Goal: Task Accomplishment & Management: Use online tool/utility

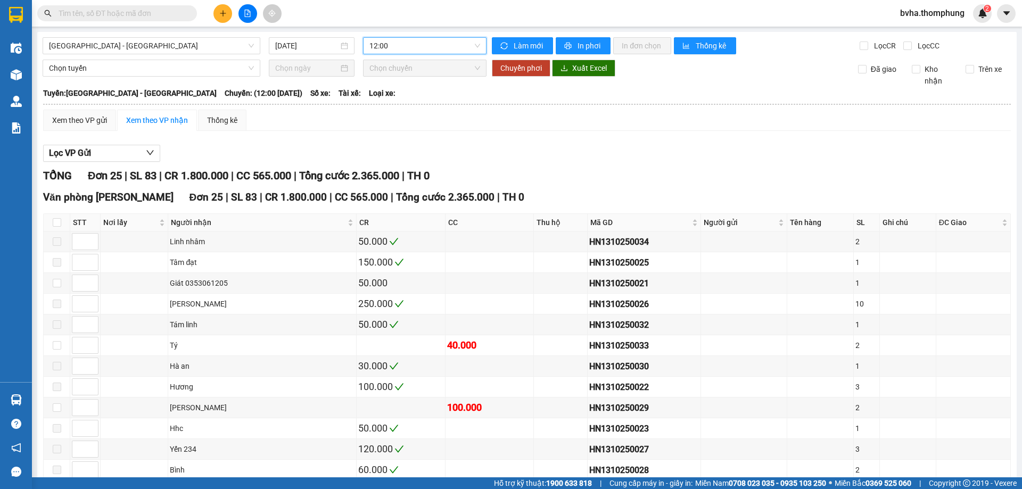
click at [424, 42] on span "12:00" at bounding box center [424, 46] width 111 height 16
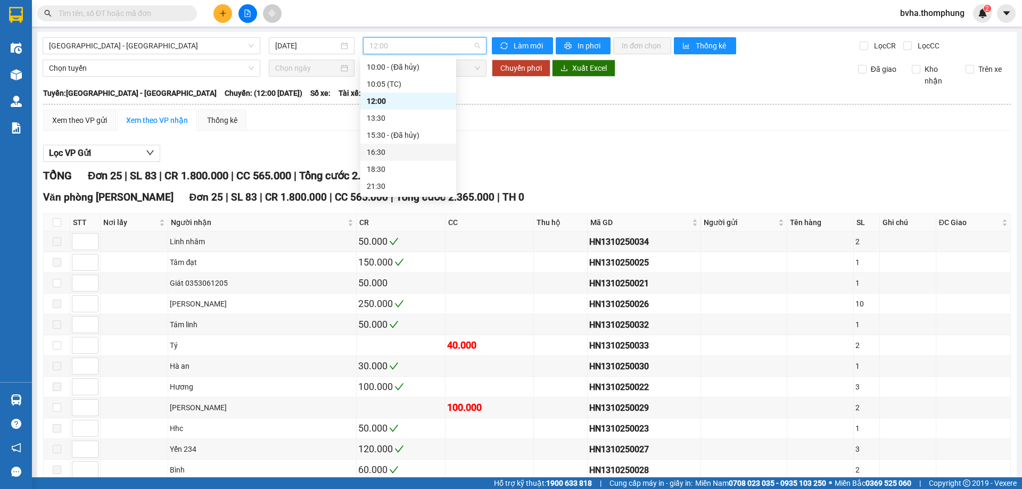
click at [399, 155] on div "16:30" at bounding box center [408, 152] width 83 height 12
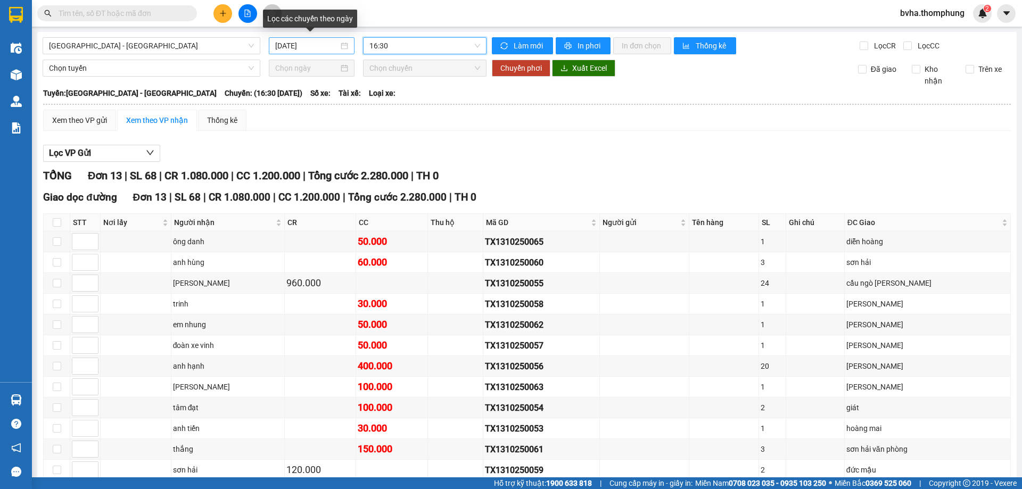
click at [312, 47] on input "[DATE]" at bounding box center [306, 46] width 63 height 12
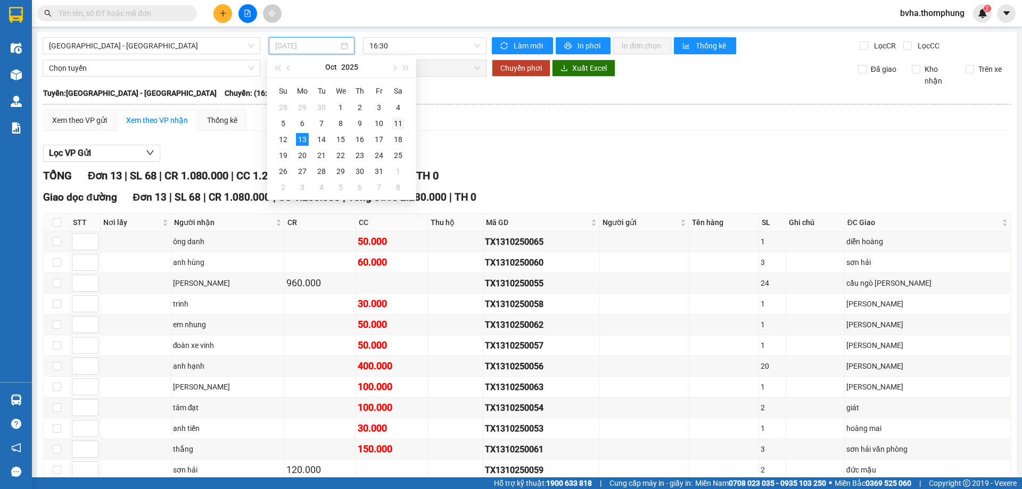
click at [402, 119] on div "11" at bounding box center [398, 123] width 13 height 13
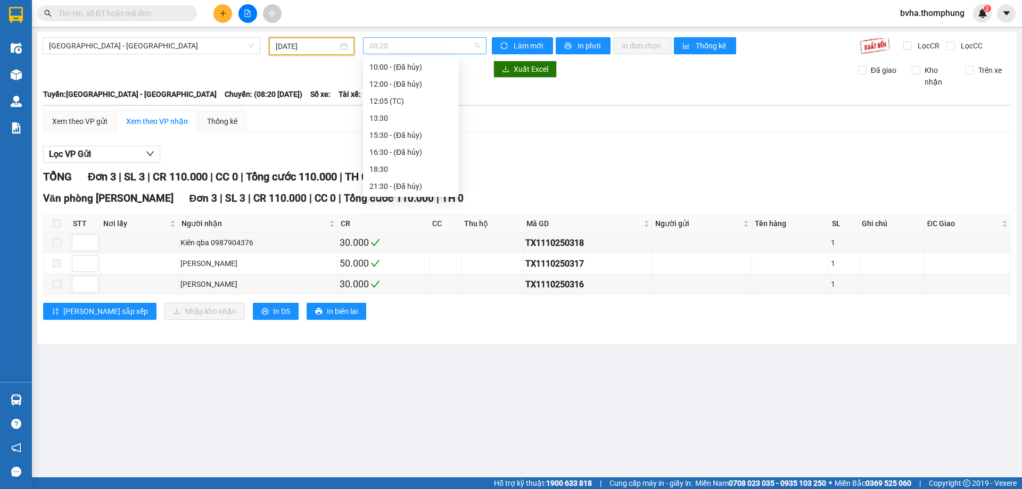
click at [450, 51] on span "08:20" at bounding box center [424, 46] width 111 height 16
click at [402, 121] on div "12:05 (TC)" at bounding box center [410, 118] width 83 height 12
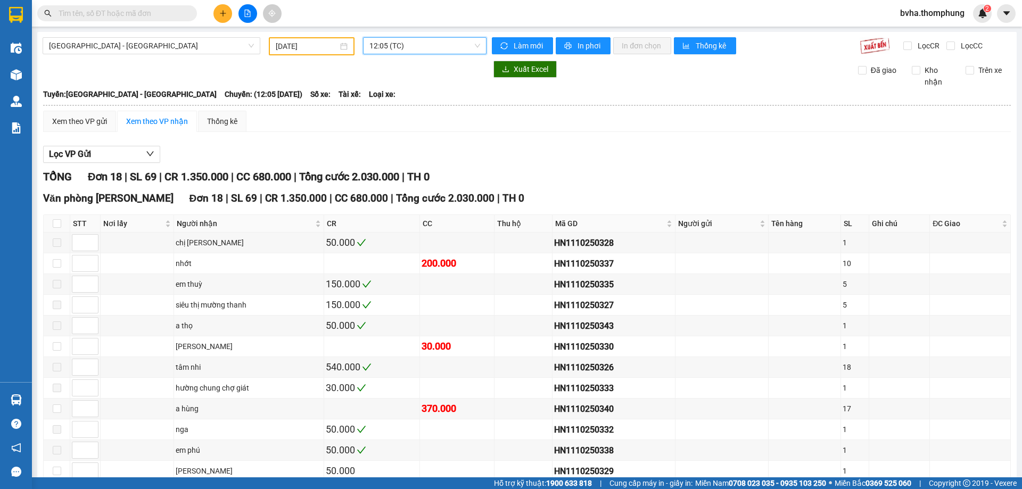
click at [420, 48] on span "12:05 (TC)" at bounding box center [424, 46] width 111 height 16
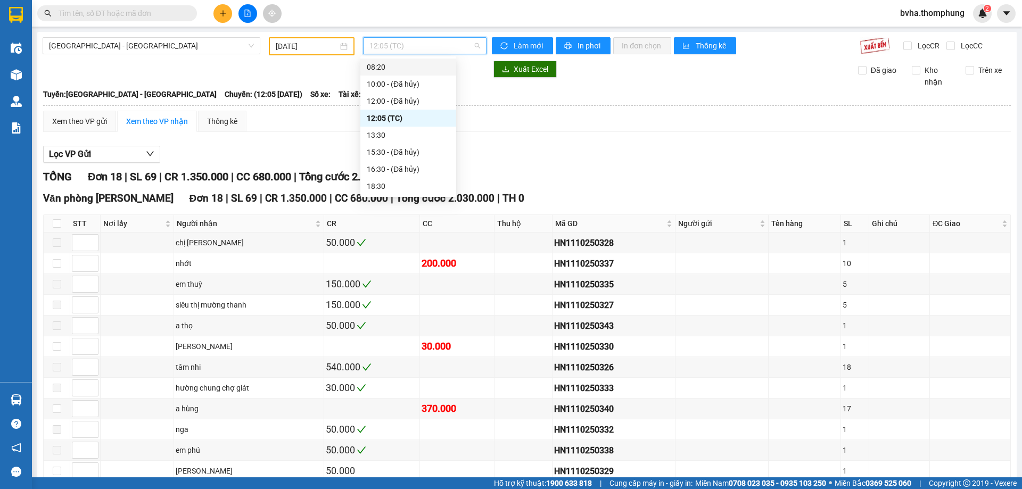
click at [396, 66] on div "08:20" at bounding box center [408, 67] width 83 height 12
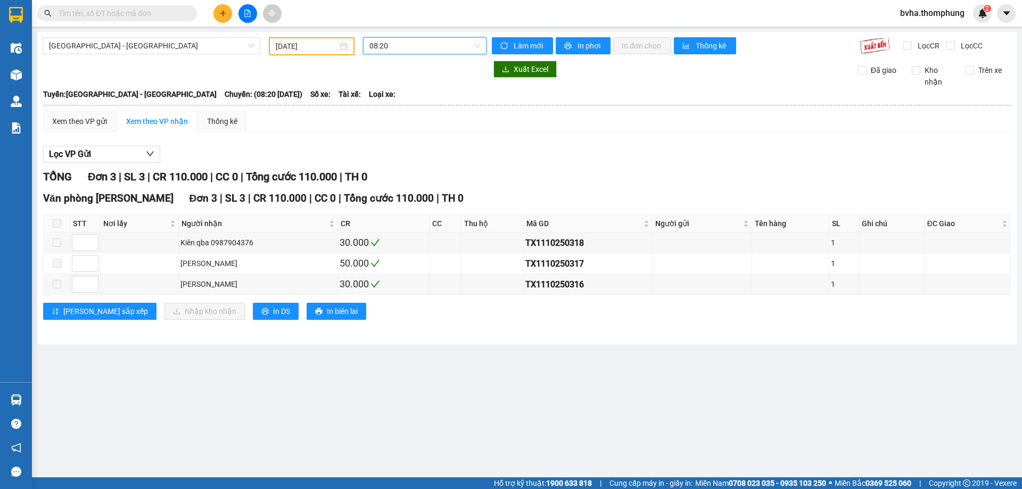
click at [412, 46] on span "08:20" at bounding box center [424, 46] width 111 height 16
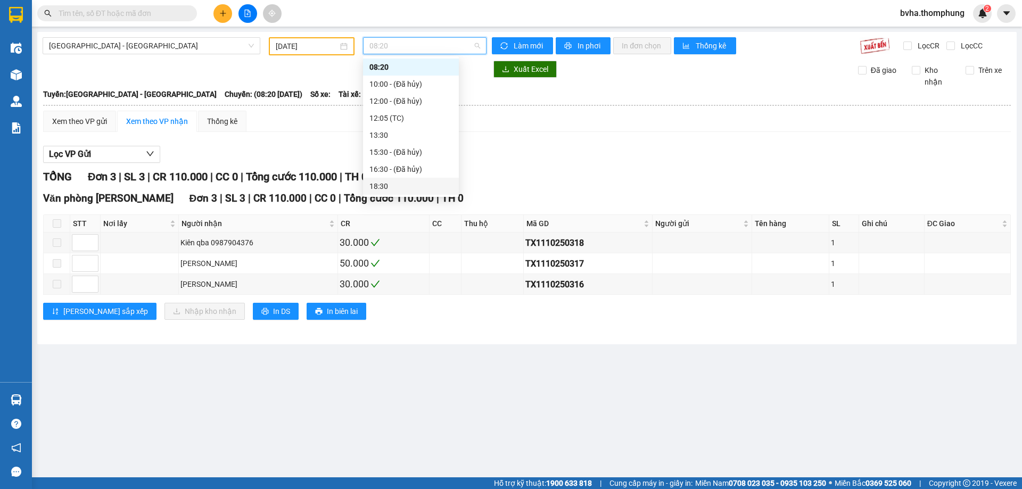
click at [394, 185] on div "18:30" at bounding box center [410, 186] width 83 height 12
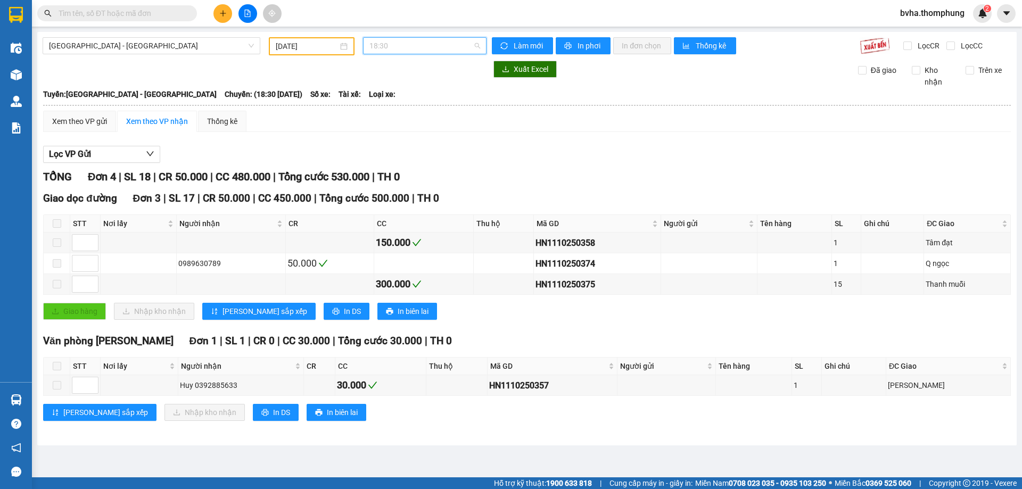
click at [414, 46] on span "18:30" at bounding box center [424, 46] width 111 height 16
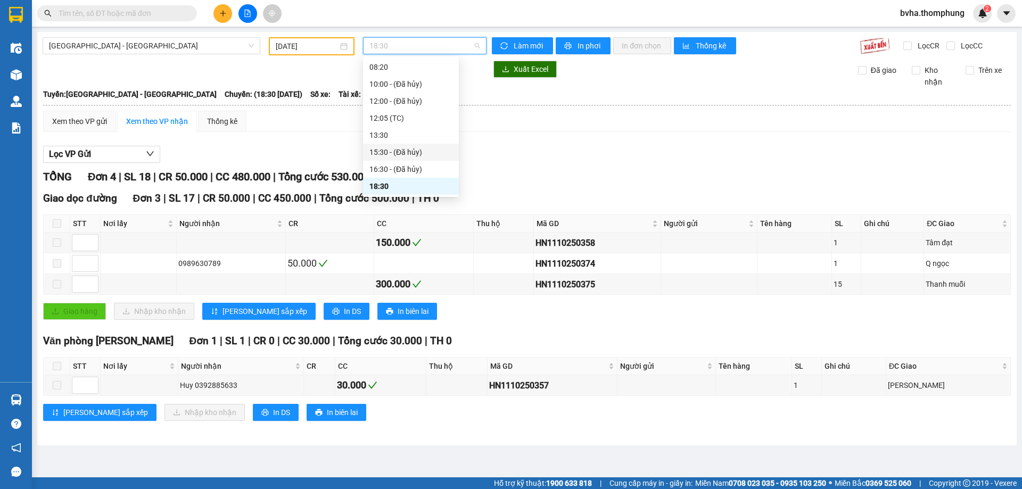
scroll to position [34, 0]
click at [402, 170] on div "18:30" at bounding box center [410, 169] width 83 height 12
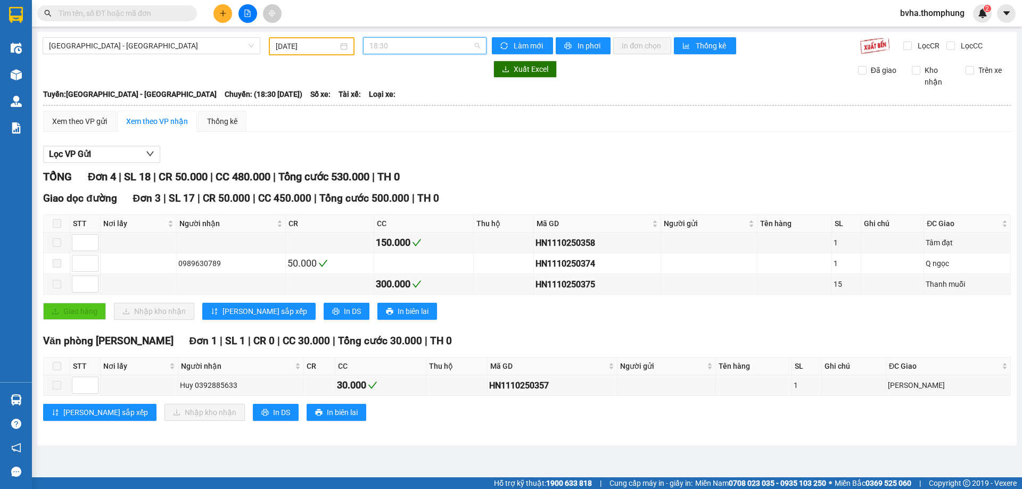
click at [423, 50] on span "18:30" at bounding box center [424, 46] width 111 height 16
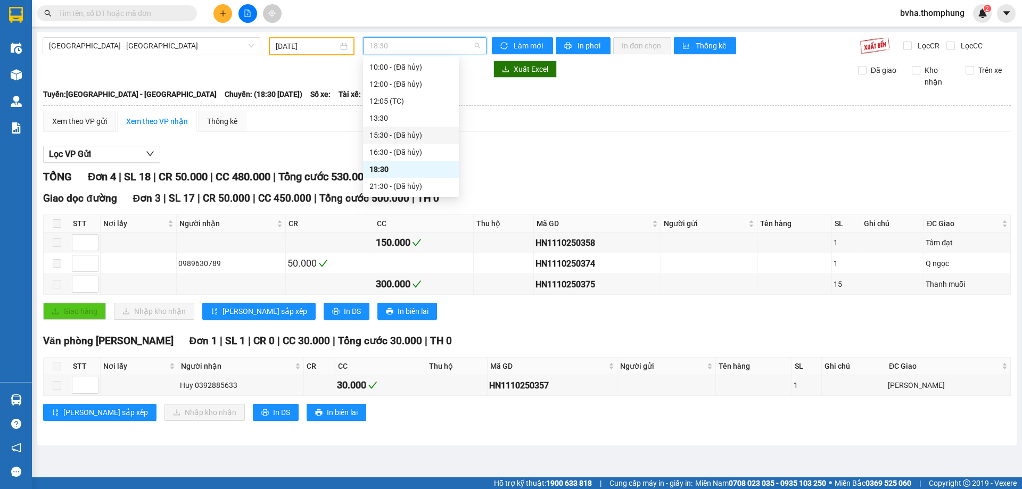
scroll to position [0, 0]
click at [387, 131] on div "12:05 (TC)" at bounding box center [410, 135] width 83 height 12
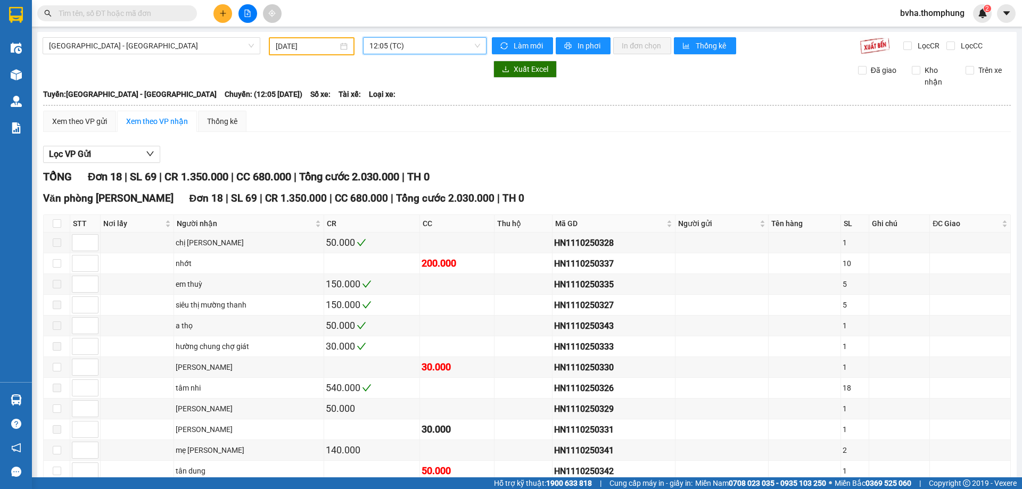
click at [444, 49] on span "12:05 (TC)" at bounding box center [424, 46] width 111 height 16
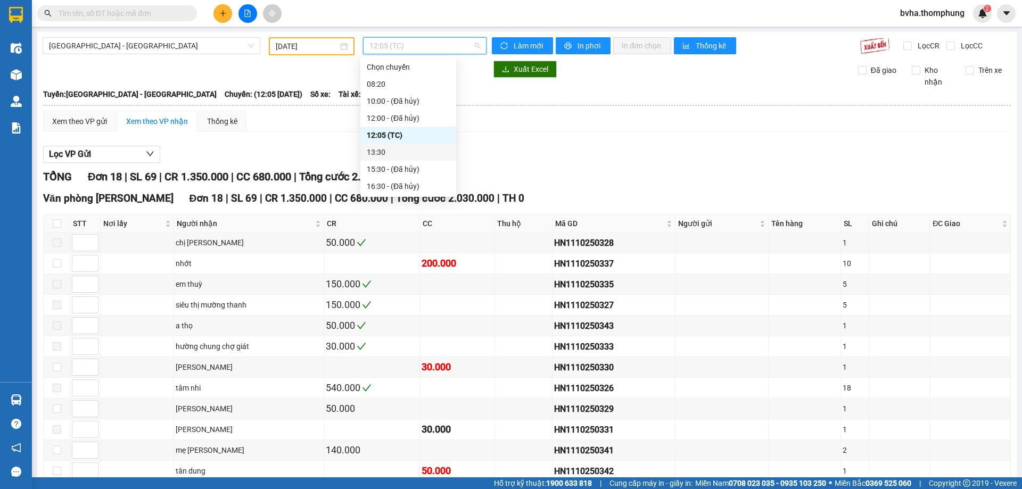
click at [383, 150] on div "13:30" at bounding box center [408, 152] width 83 height 12
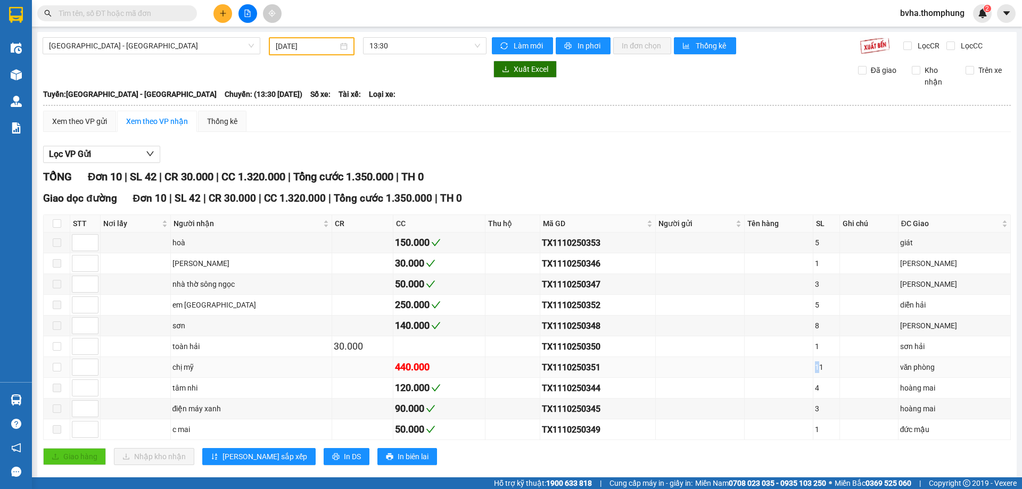
click at [834, 367] on div "11" at bounding box center [826, 367] width 23 height 12
click at [838, 369] on div "11" at bounding box center [826, 367] width 23 height 12
drag, startPoint x: 836, startPoint y: 365, endPoint x: 797, endPoint y: 367, distance: 38.9
click at [797, 367] on tr "chị mỹ 440.000 TX1110250351 11 văn phòng" at bounding box center [527, 367] width 967 height 21
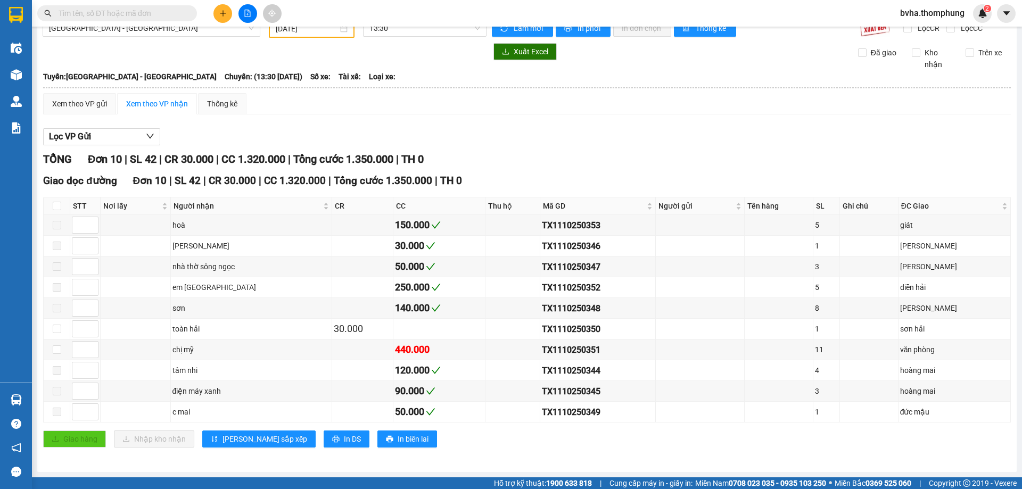
click at [771, 446] on div "Giao hàng Nhập kho nhận Lưu sắp xếp In DS In biên lai" at bounding box center [526, 438] width 967 height 17
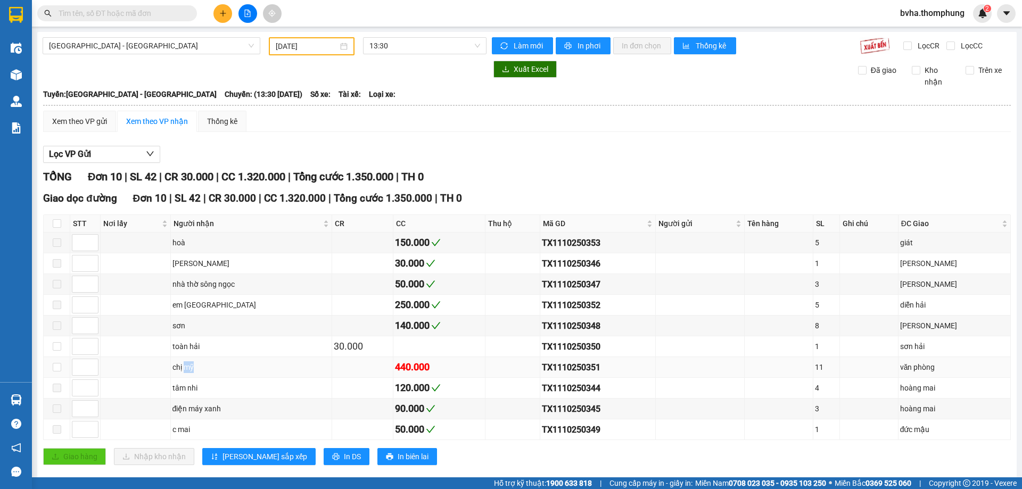
drag, startPoint x: 202, startPoint y: 370, endPoint x: 180, endPoint y: 369, distance: 21.8
click at [181, 369] on div "chị mỹ" at bounding box center [251, 367] width 158 height 12
click at [250, 374] on td "chị mỹ" at bounding box center [252, 367] width 162 height 21
click at [213, 389] on div "tâm nhi" at bounding box center [251, 388] width 158 height 12
drag, startPoint x: 374, startPoint y: 366, endPoint x: 460, endPoint y: 370, distance: 86.3
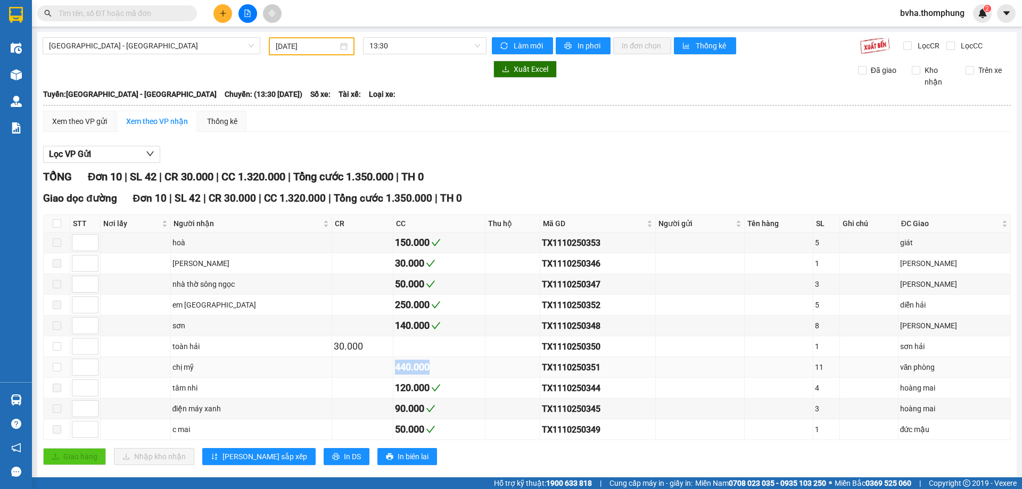
click at [460, 370] on div "440.000" at bounding box center [439, 367] width 88 height 15
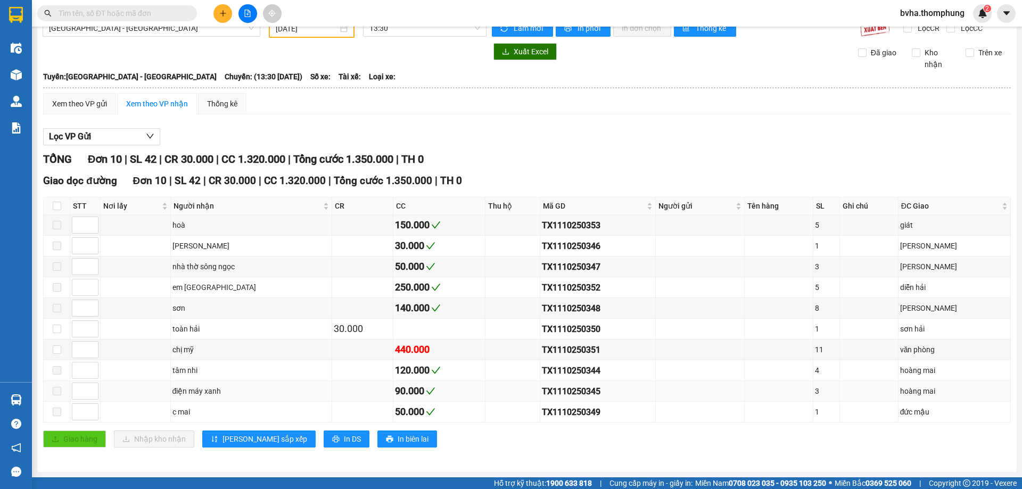
click at [705, 385] on td at bounding box center [700, 391] width 89 height 21
click at [793, 446] on div "Giao hàng Nhập kho nhận Lưu sắp xếp In DS In biên lai" at bounding box center [526, 438] width 967 height 17
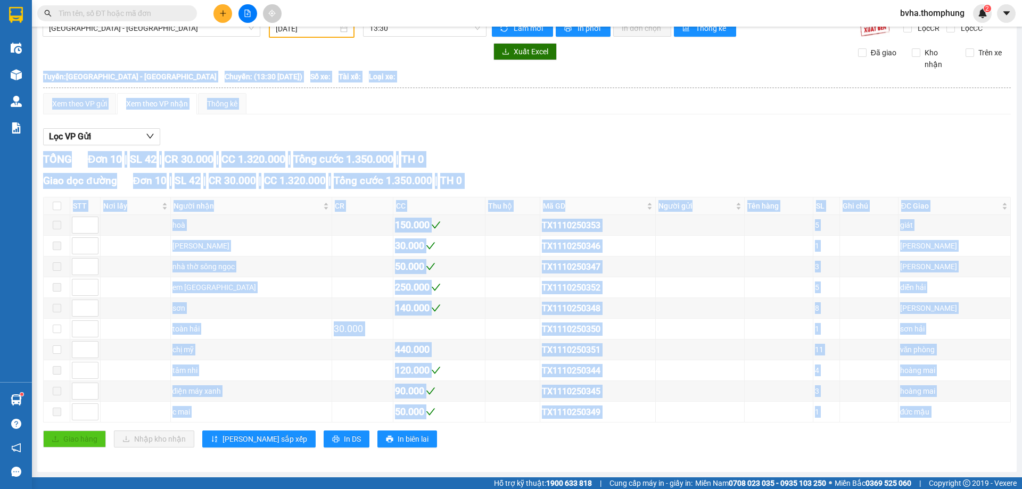
click at [793, 446] on div "Giao hàng Nhập kho nhận Lưu sắp xếp In DS In biên lai" at bounding box center [526, 438] width 967 height 17
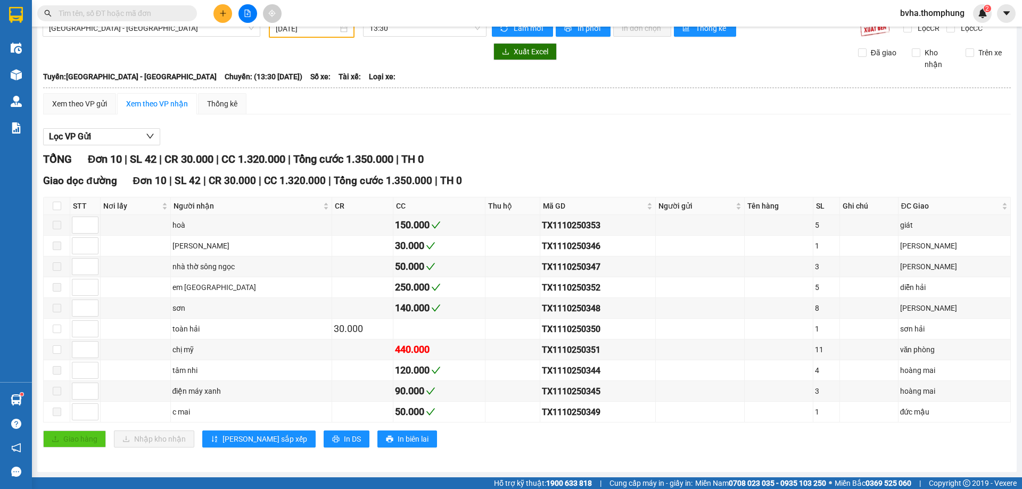
click at [574, 432] on div "Giao hàng Nhập kho nhận Lưu sắp xếp In DS In biên lai" at bounding box center [526, 438] width 967 height 17
click at [662, 158] on div "TỔNG Đơn 10 | SL 42 | CR 30.000 | CC 1.320.000 | Tổng cước 1.350.000 | TH 0" at bounding box center [526, 159] width 967 height 16
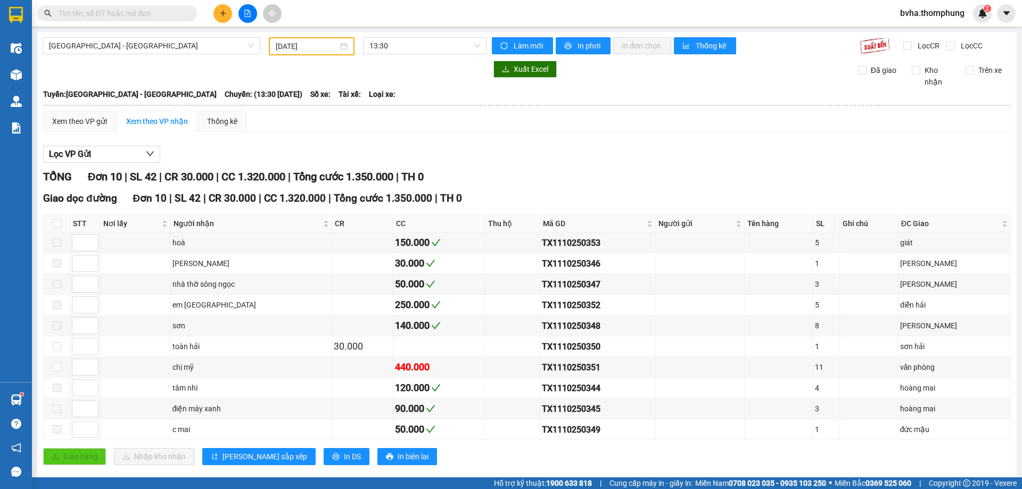
click at [321, 52] on div "[DATE]" at bounding box center [312, 46] width 86 height 18
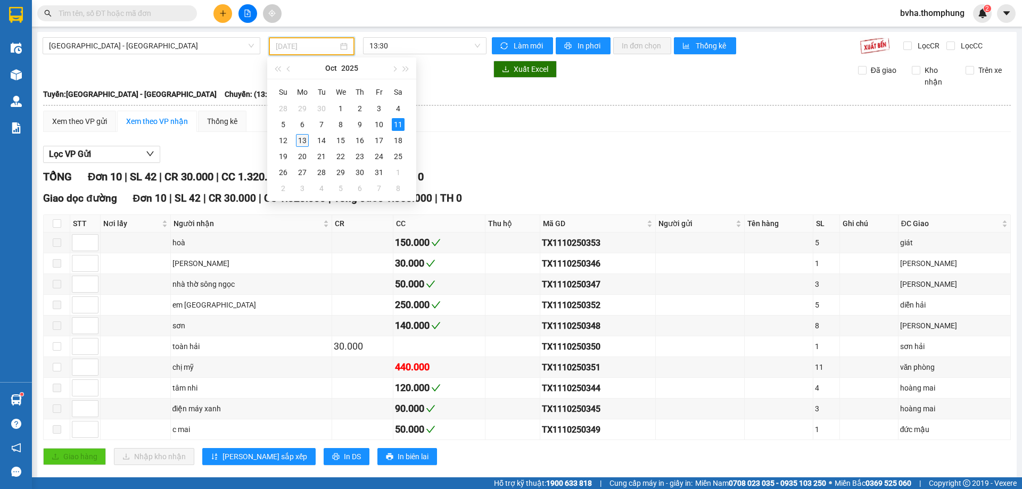
click at [306, 139] on div "13" at bounding box center [302, 140] width 13 height 13
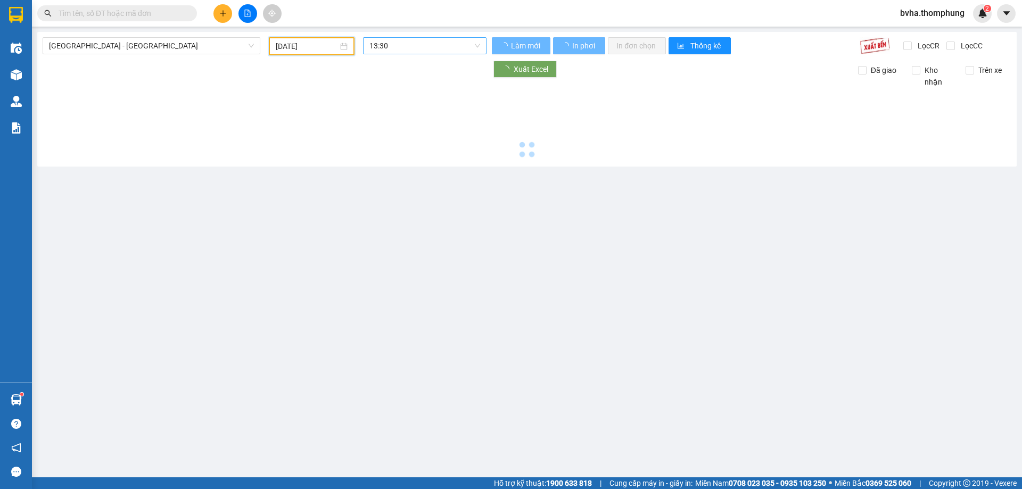
type input "[DATE]"
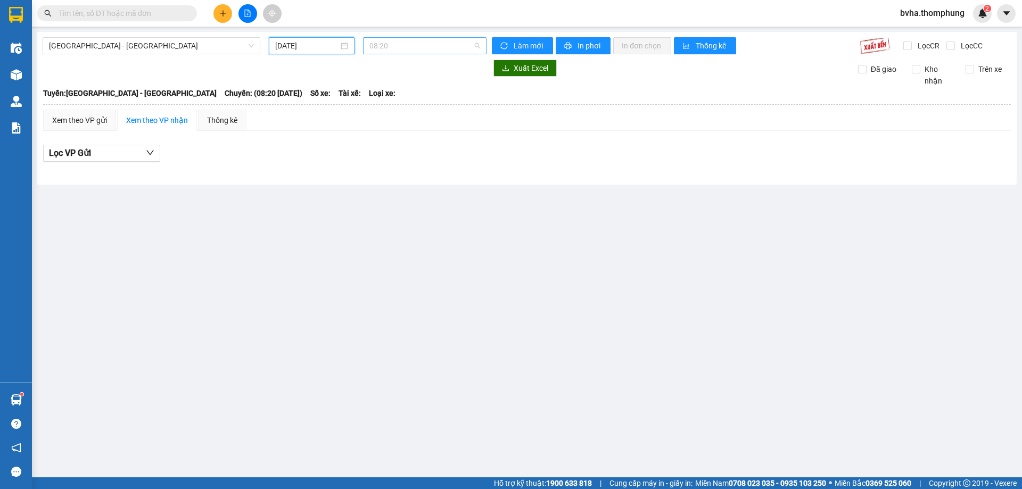
click at [442, 40] on span "08:20" at bounding box center [424, 46] width 111 height 16
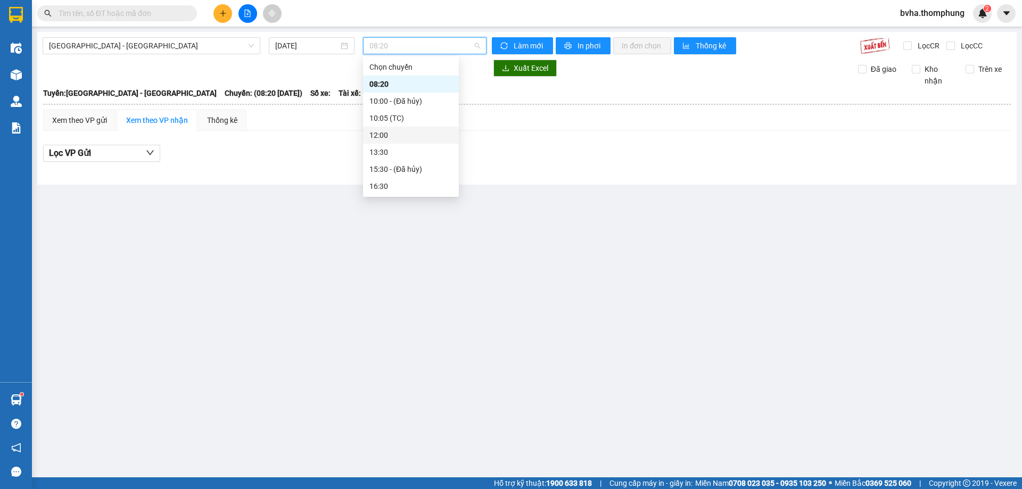
click at [392, 132] on div "12:00" at bounding box center [410, 135] width 83 height 12
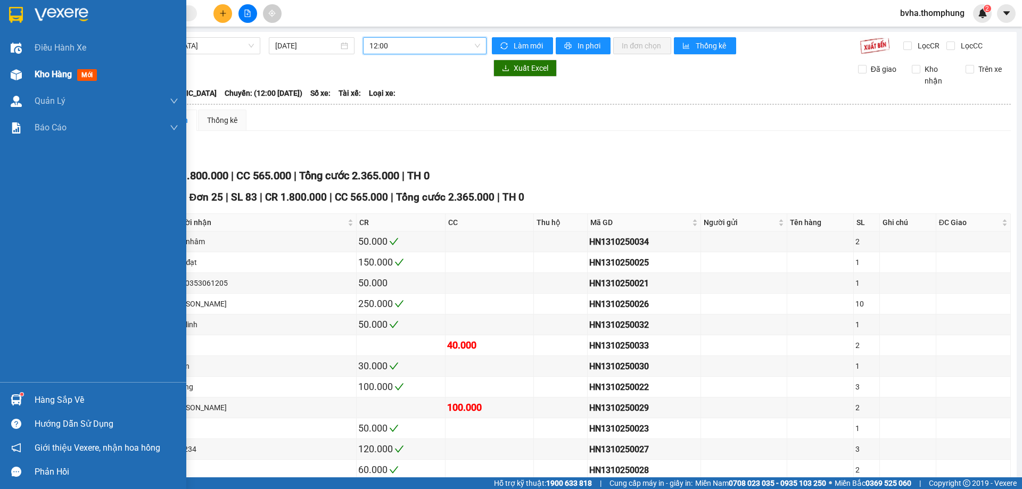
click at [23, 81] on div at bounding box center [16, 74] width 19 height 19
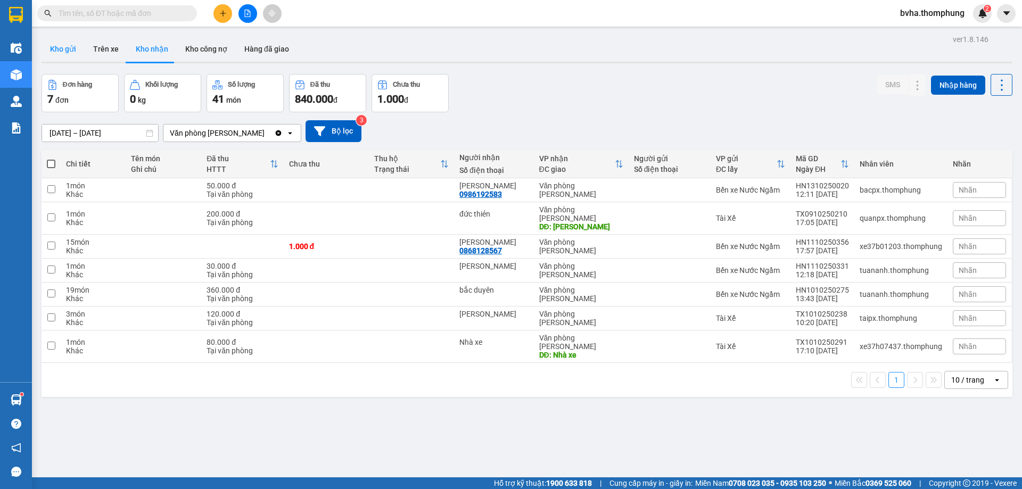
click at [58, 44] on button "Kho gửi" at bounding box center [63, 49] width 43 height 26
